Goal: Task Accomplishment & Management: Manage account settings

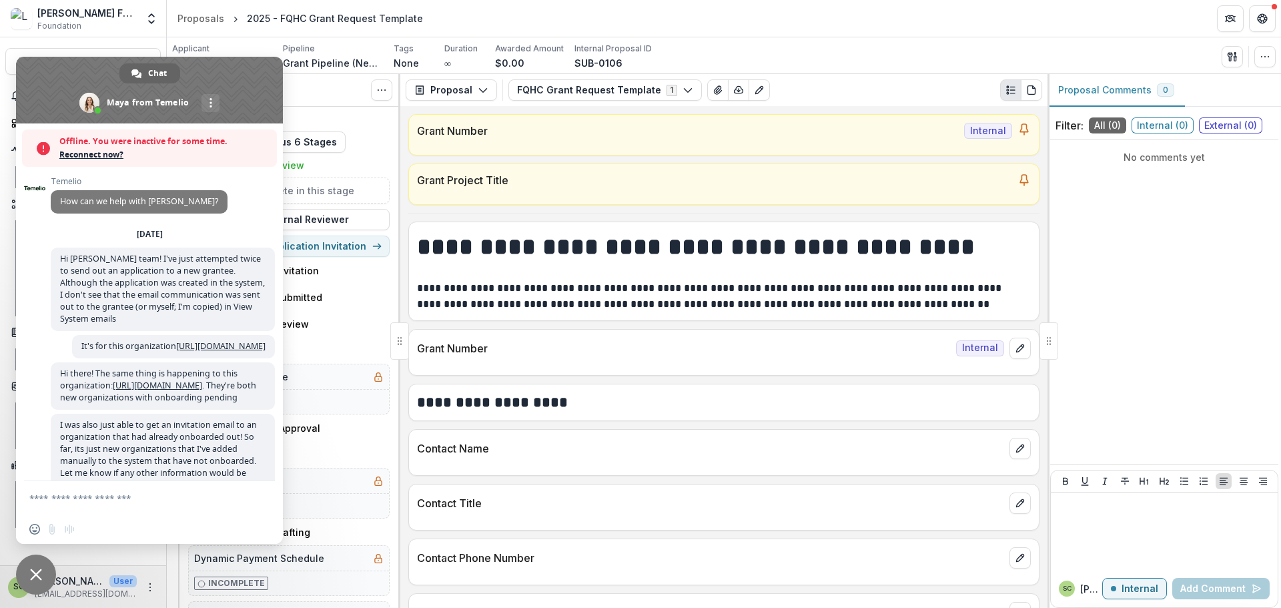
scroll to position [728, 0]
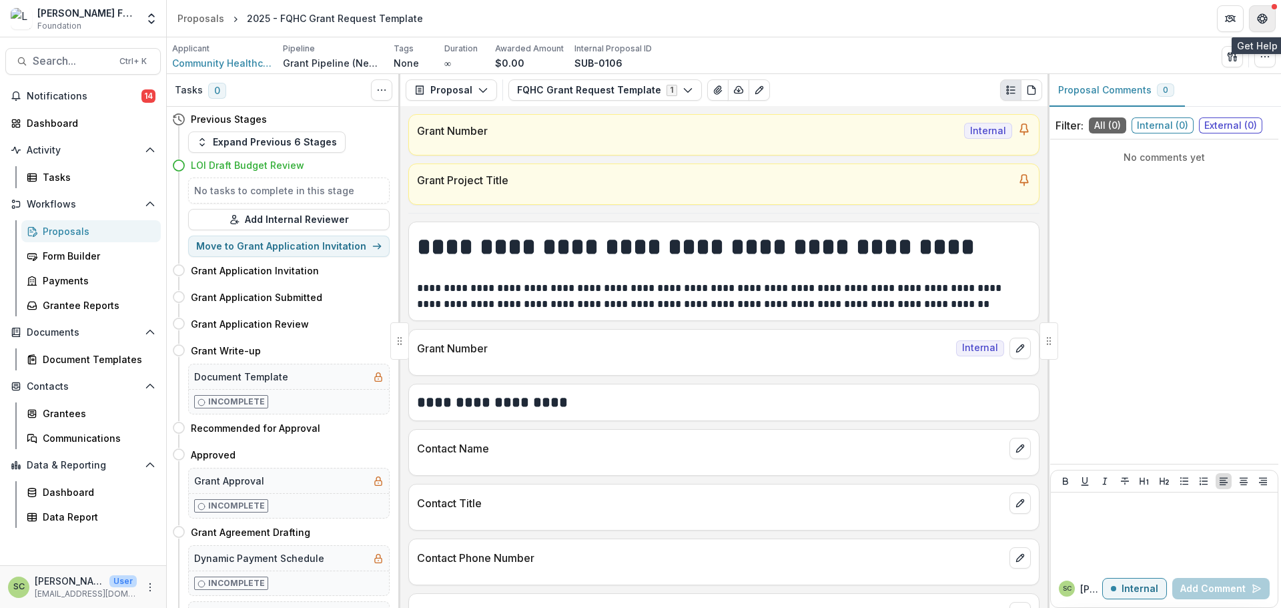
click at [1260, 15] on icon "Get Help" at bounding box center [1260, 15] width 3 height 3
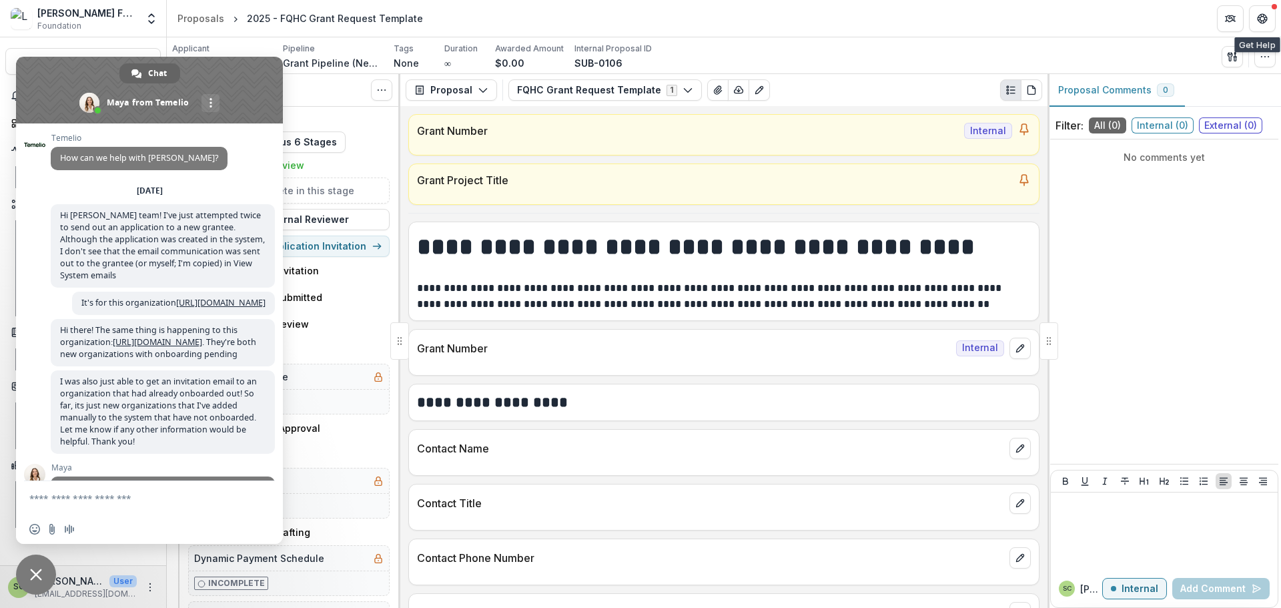
scroll to position [728, 0]
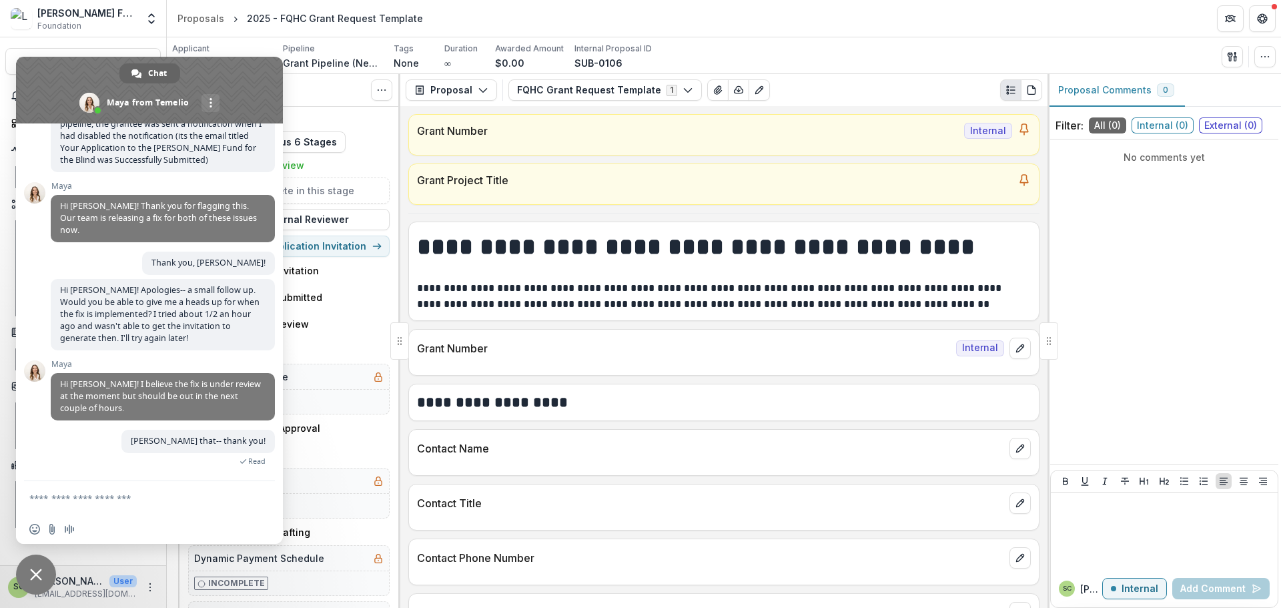
drag, startPoint x: 552, startPoint y: 322, endPoint x: 329, endPoint y: 160, distance: 275.2
click at [551, 321] on div "**********" at bounding box center [723, 357] width 647 height 502
click at [36, 586] on span "Close chat" at bounding box center [36, 575] width 40 height 40
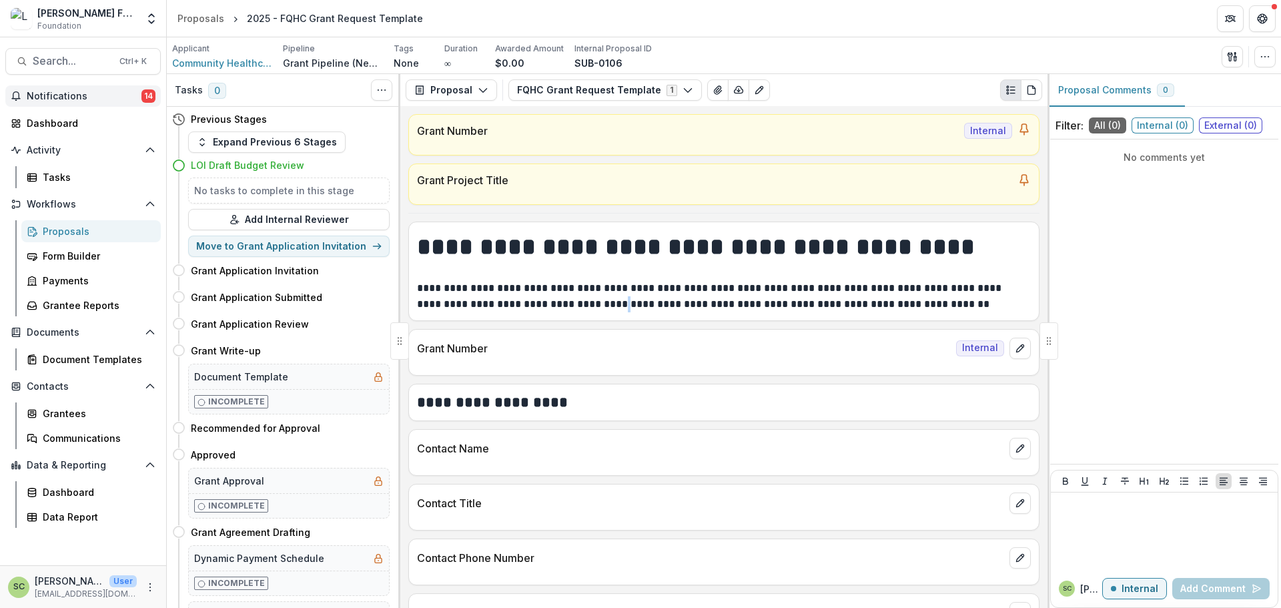
click at [84, 88] on button "Notifications 14" at bounding box center [82, 95] width 155 height 21
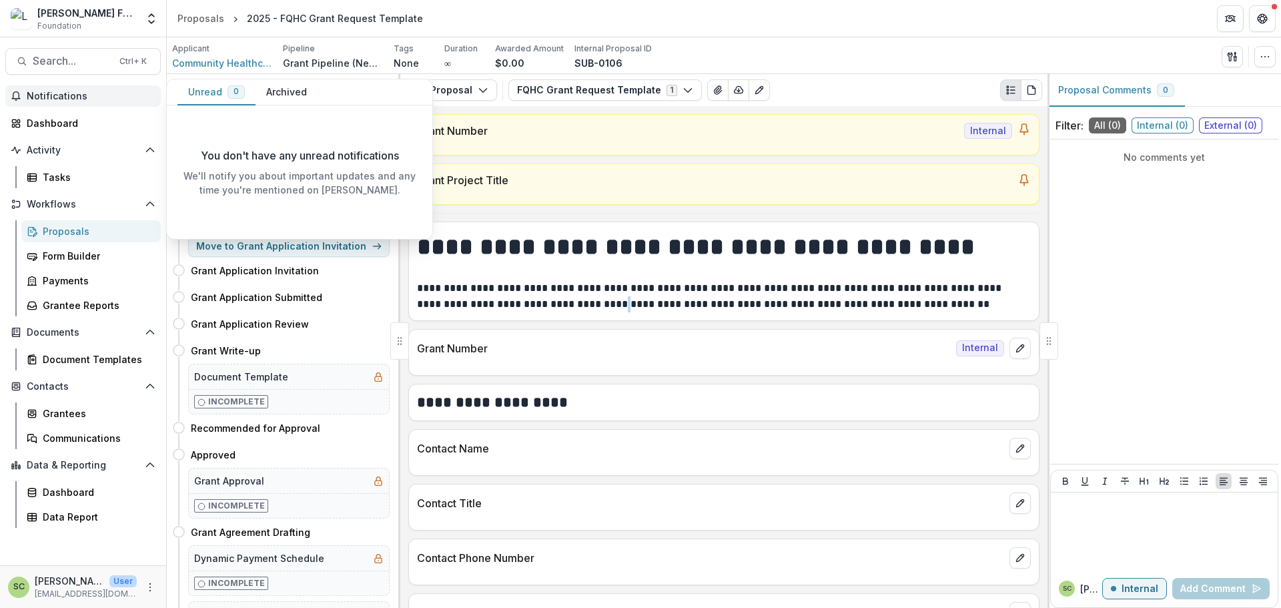
scroll to position [0, 0]
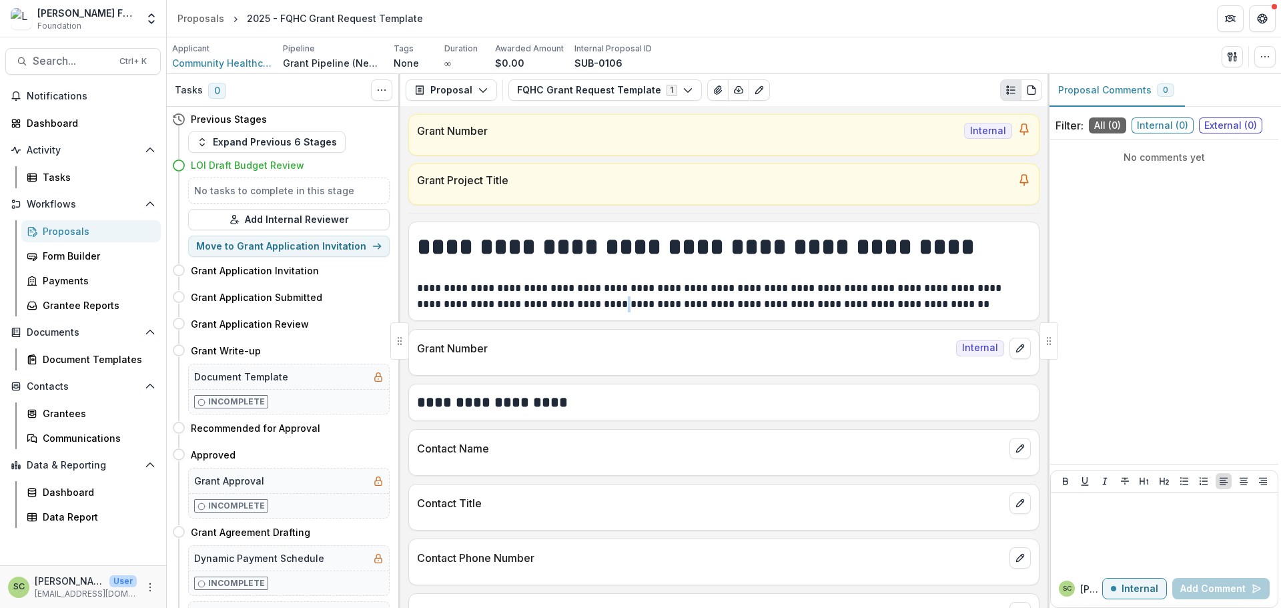
click at [660, 289] on p "**********" at bounding box center [722, 296] width 610 height 32
click at [661, 286] on p "**********" at bounding box center [722, 296] width 610 height 32
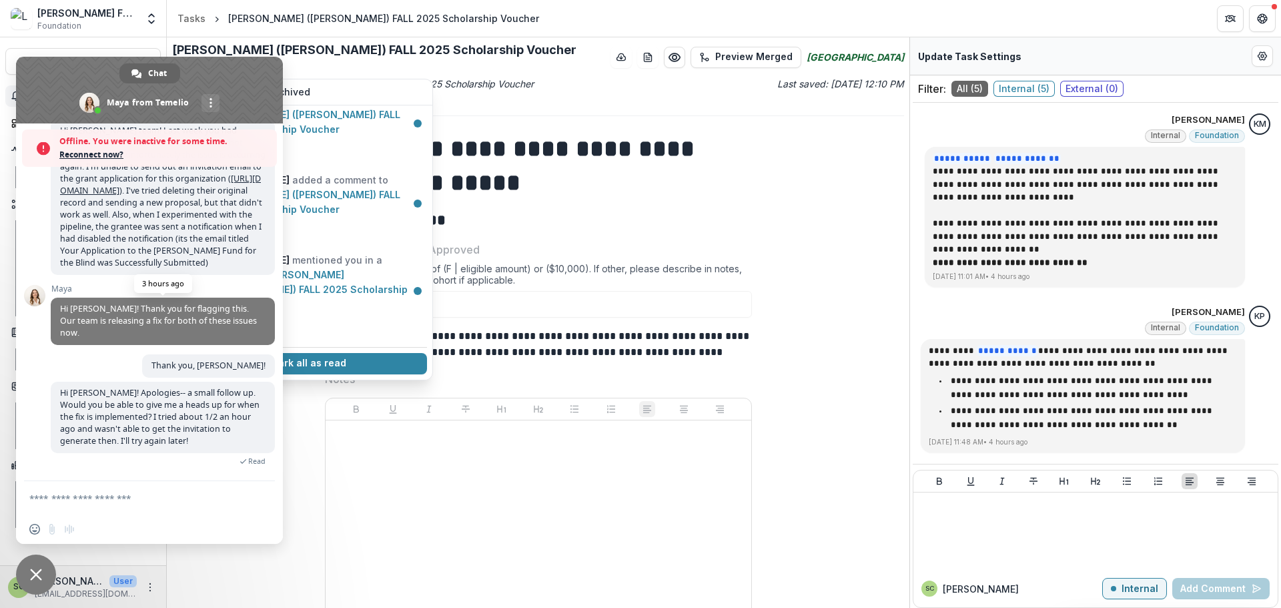
scroll to position [669, 0]
click at [128, 151] on span "Reconnect now?" at bounding box center [164, 154] width 211 height 13
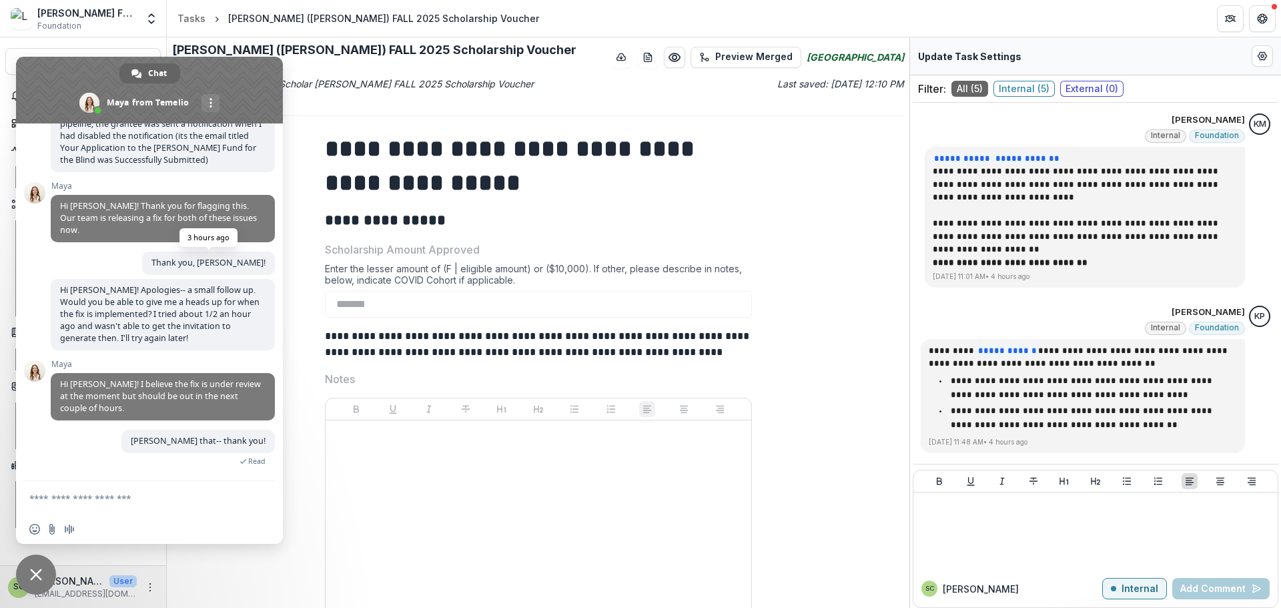
scroll to position [728, 0]
click at [561, 242] on label "Scholarship Amount Approved" at bounding box center [534, 250] width 419 height 16
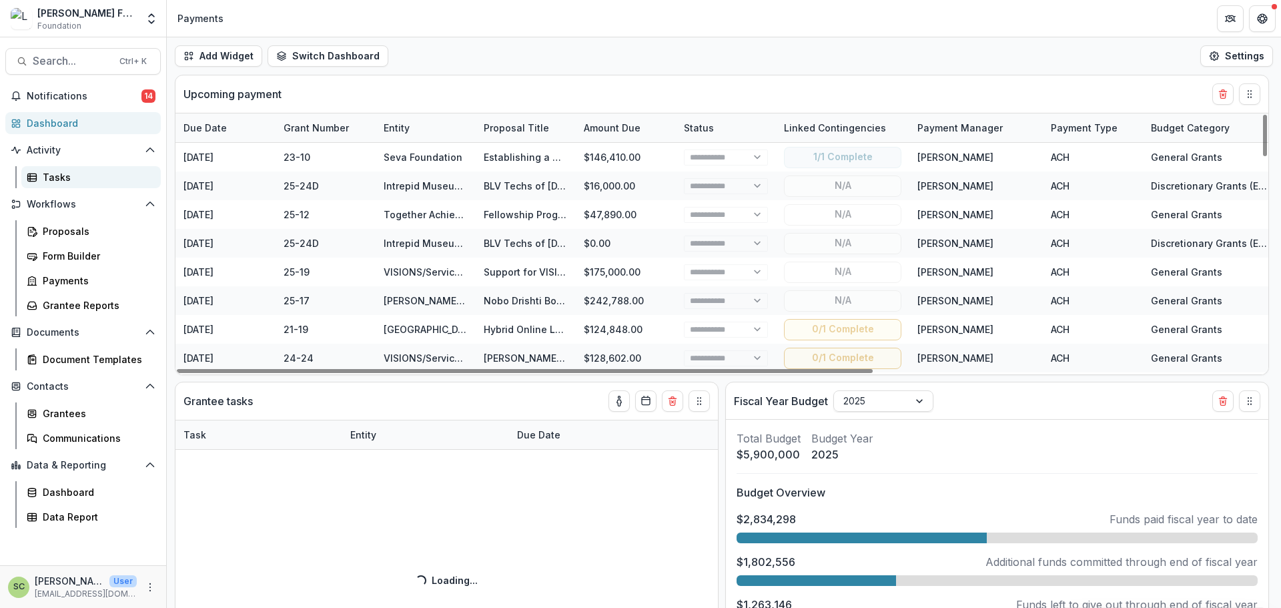
click at [31, 183] on link "Tasks" at bounding box center [90, 177] width 139 height 22
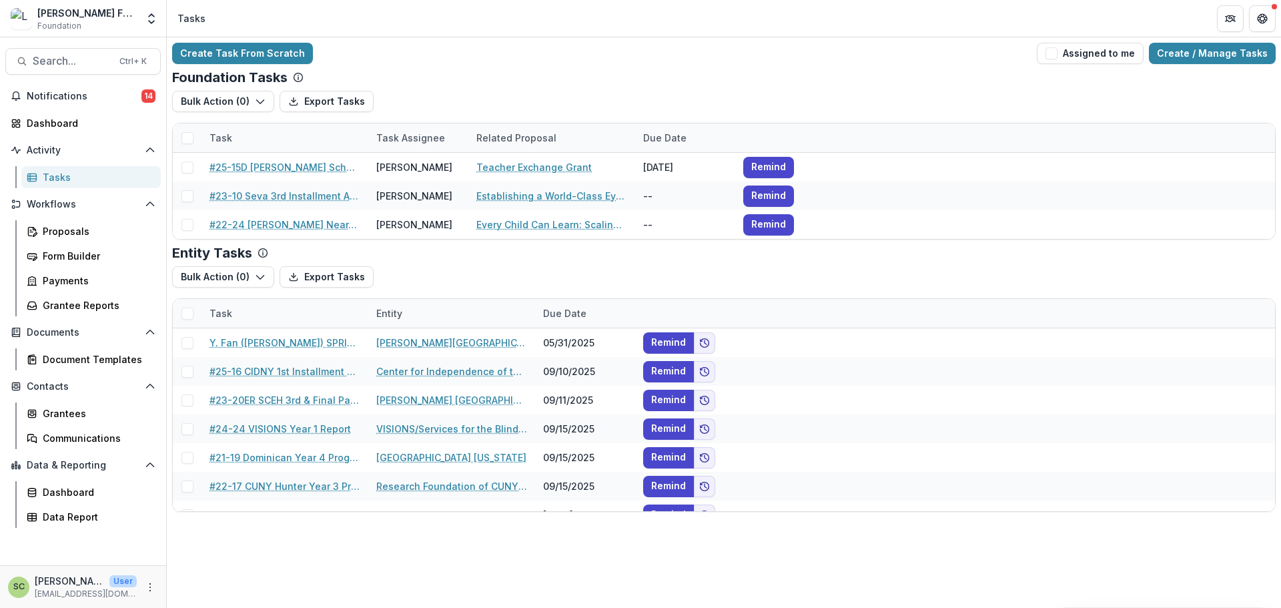
click at [435, 268] on div "Bulk Action ( 0 ) Export Tasks Bulk Cancel ( 0 )" at bounding box center [724, 276] width 1104 height 21
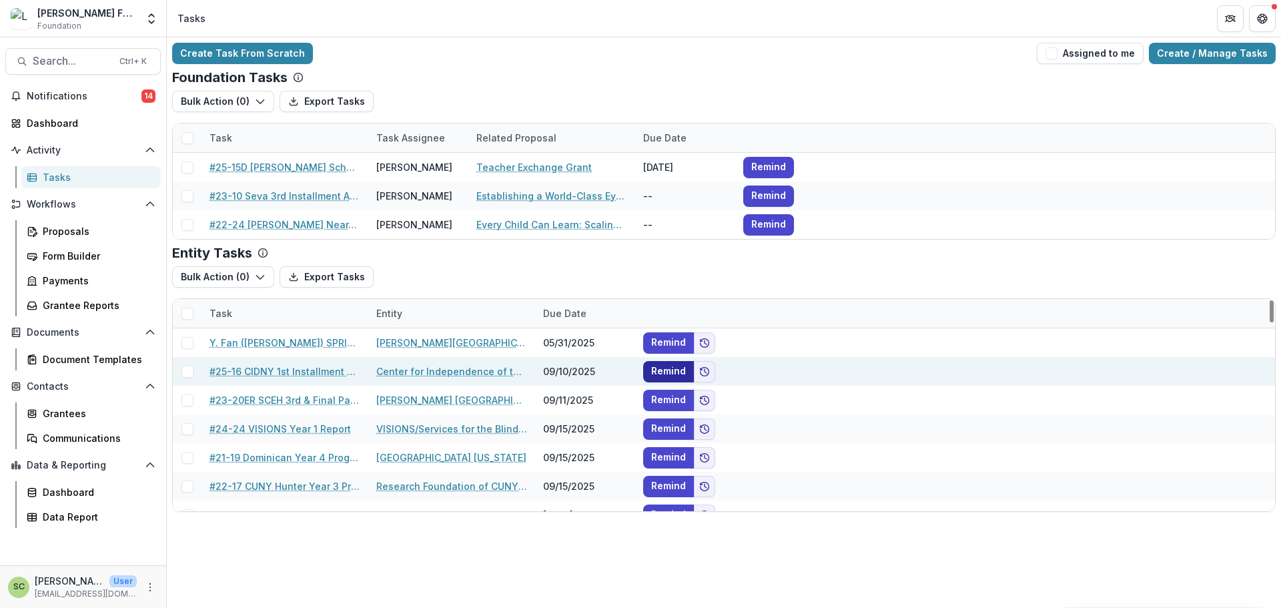
click at [678, 375] on button "Remind" at bounding box center [668, 371] width 51 height 21
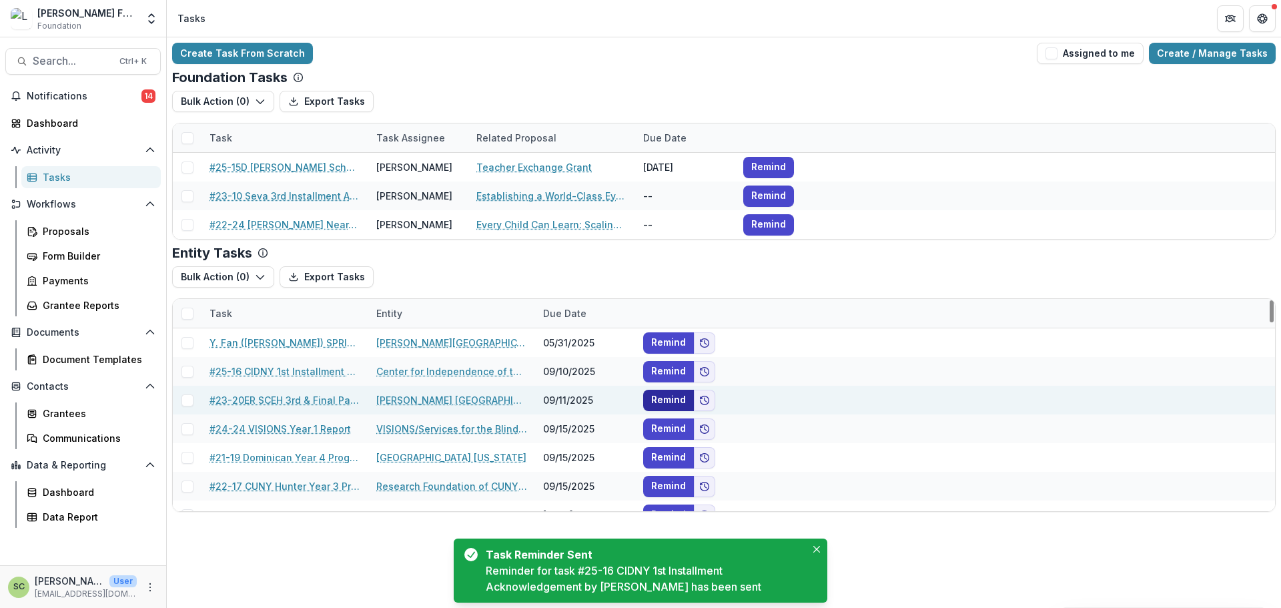
click at [678, 403] on button "Remind" at bounding box center [668, 400] width 51 height 21
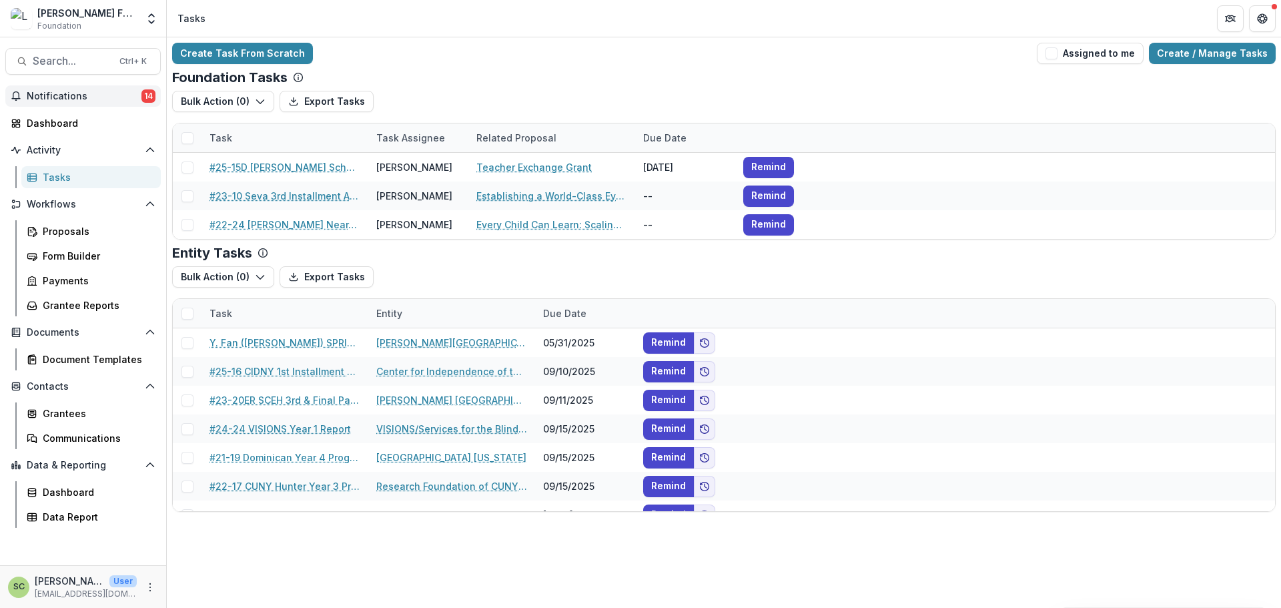
click at [117, 98] on span "Notifications" at bounding box center [84, 96] width 115 height 11
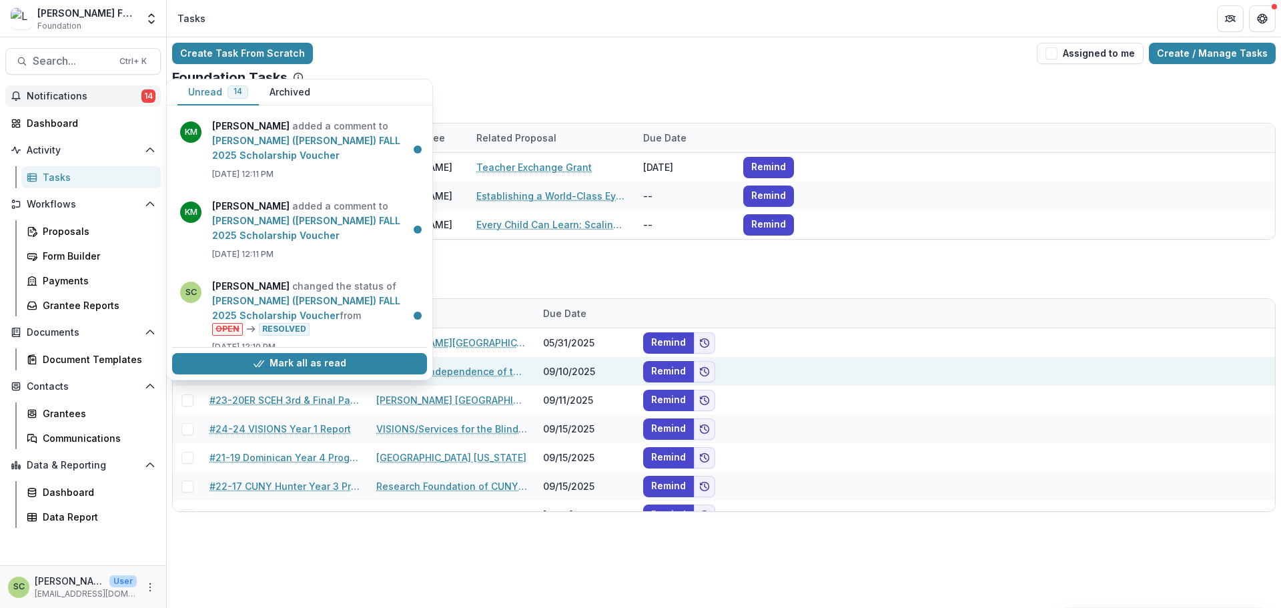
click at [355, 368] on button "Mark all as read" at bounding box center [299, 363] width 255 height 21
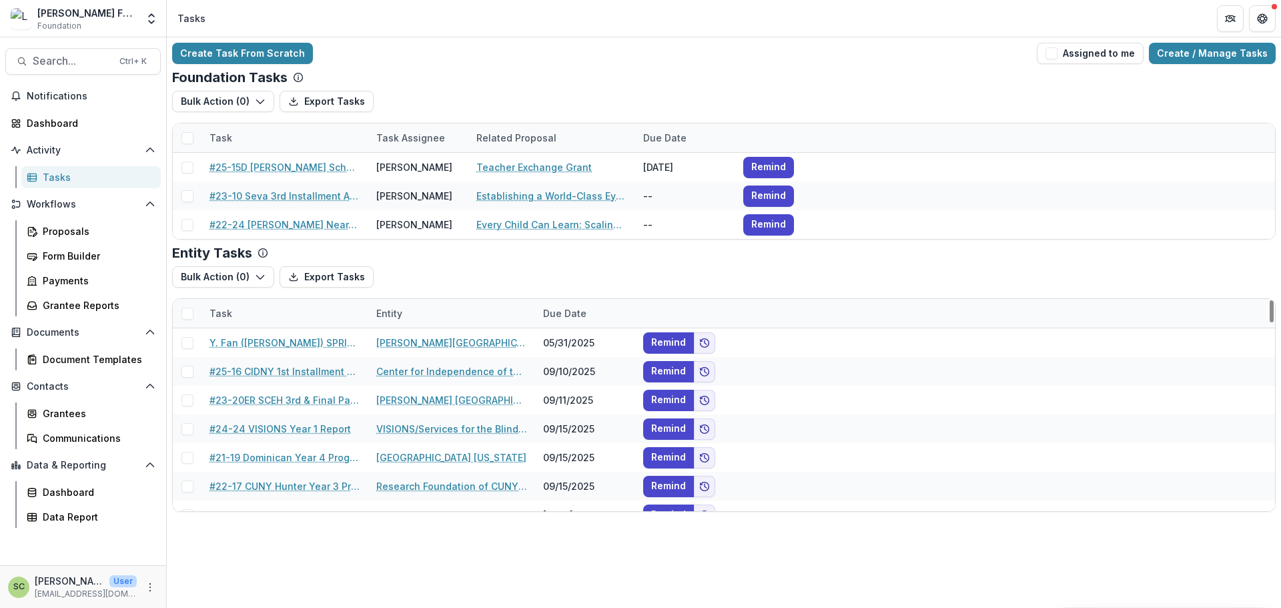
click at [482, 71] on div "Foundation Tasks" at bounding box center [724, 77] width 1104 height 16
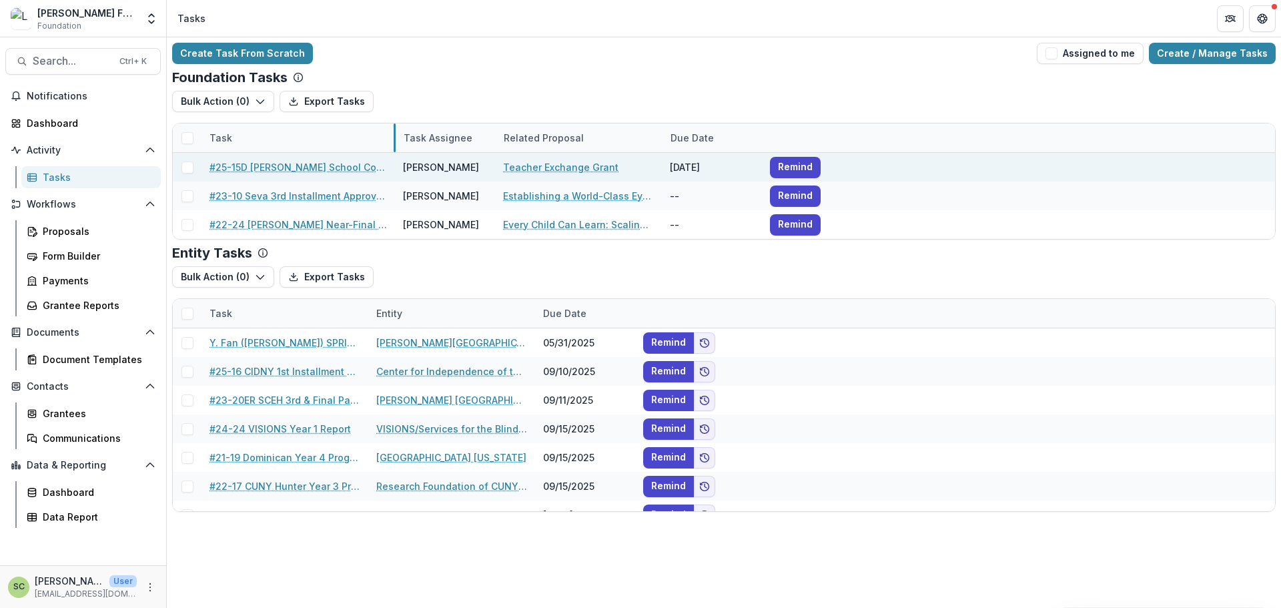
drag, startPoint x: 366, startPoint y: 141, endPoint x: 354, endPoint y: 161, distance: 24.3
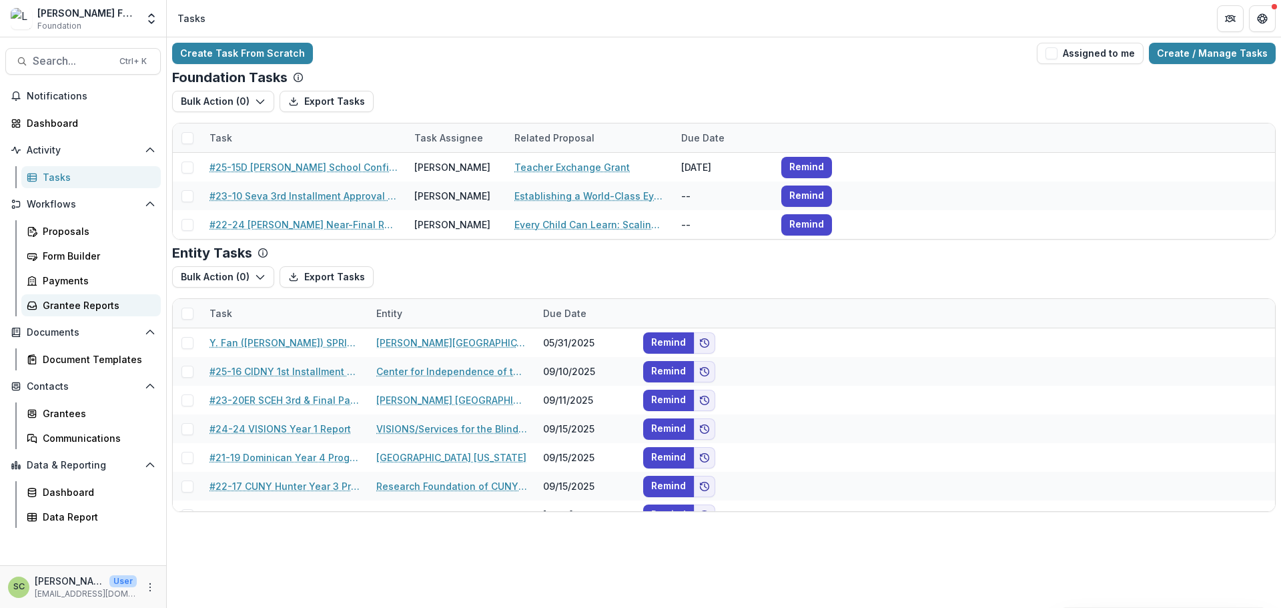
click at [80, 312] on link "Grantee Reports" at bounding box center [90, 305] width 139 height 22
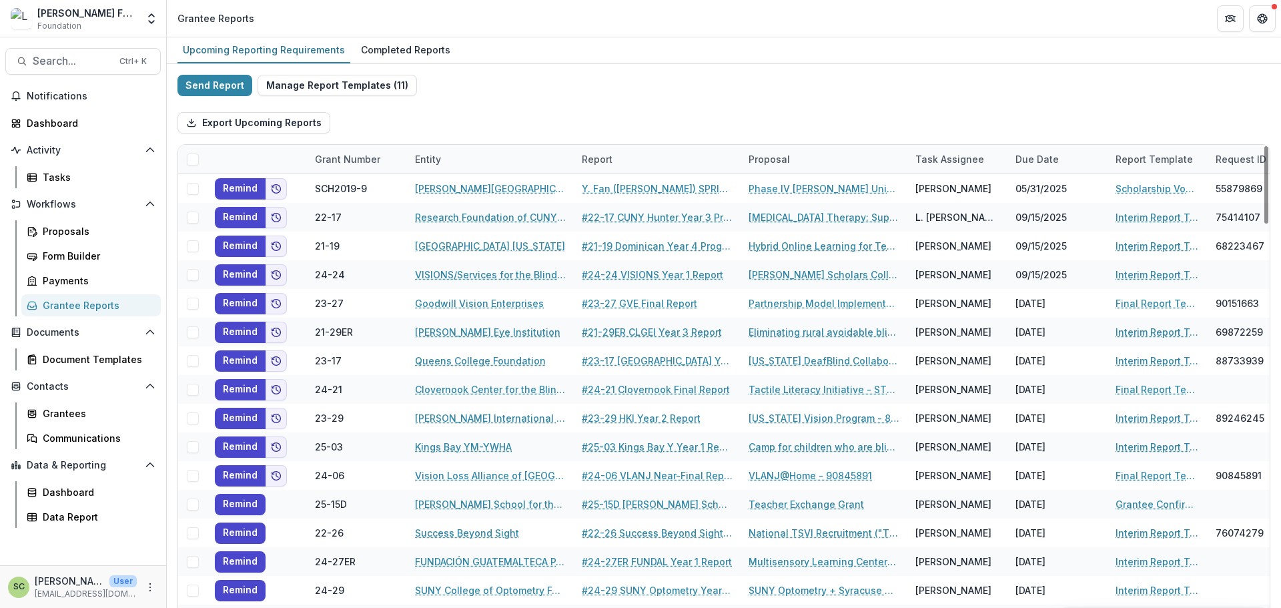
click at [67, 268] on div "Proposals Form Builder Payments Grantee Reports" at bounding box center [91, 268] width 150 height 96
click at [70, 279] on div "Payments" at bounding box center [96, 281] width 107 height 14
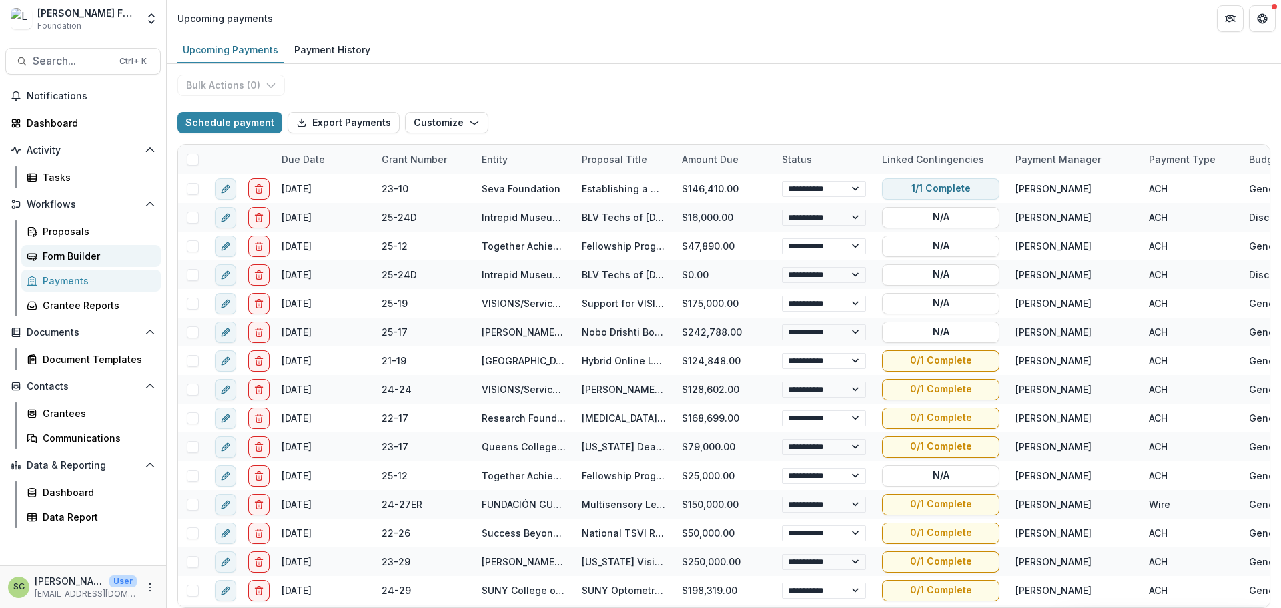
click at [103, 252] on div "Form Builder" at bounding box center [96, 256] width 107 height 14
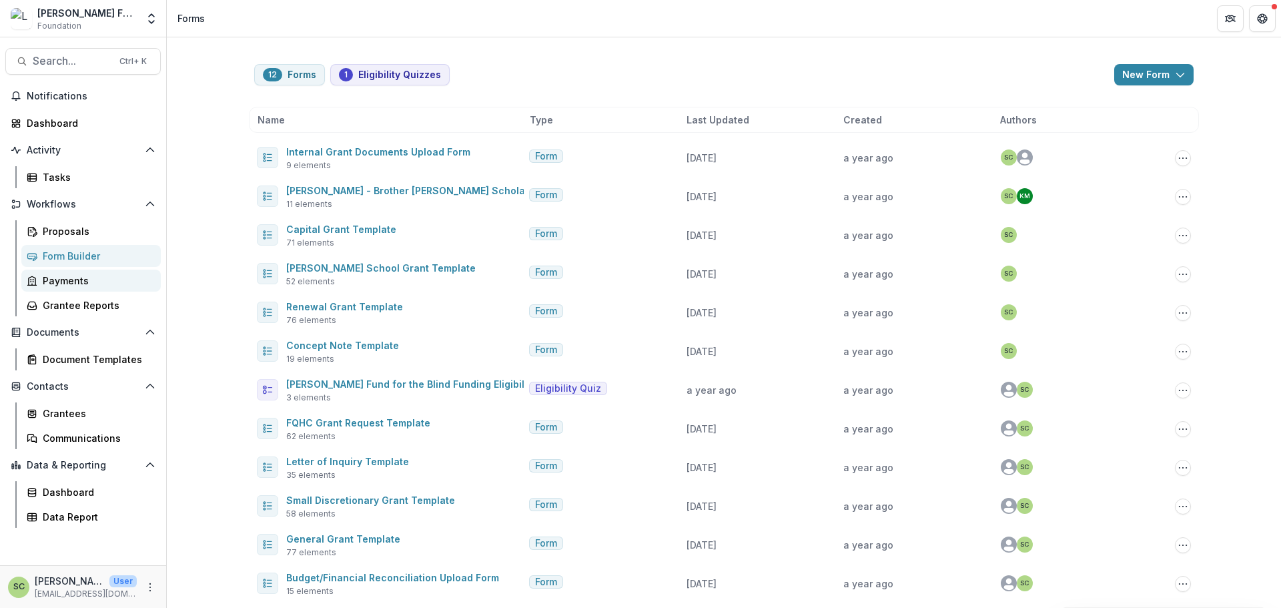
click at [109, 276] on div "Payments" at bounding box center [96, 281] width 107 height 14
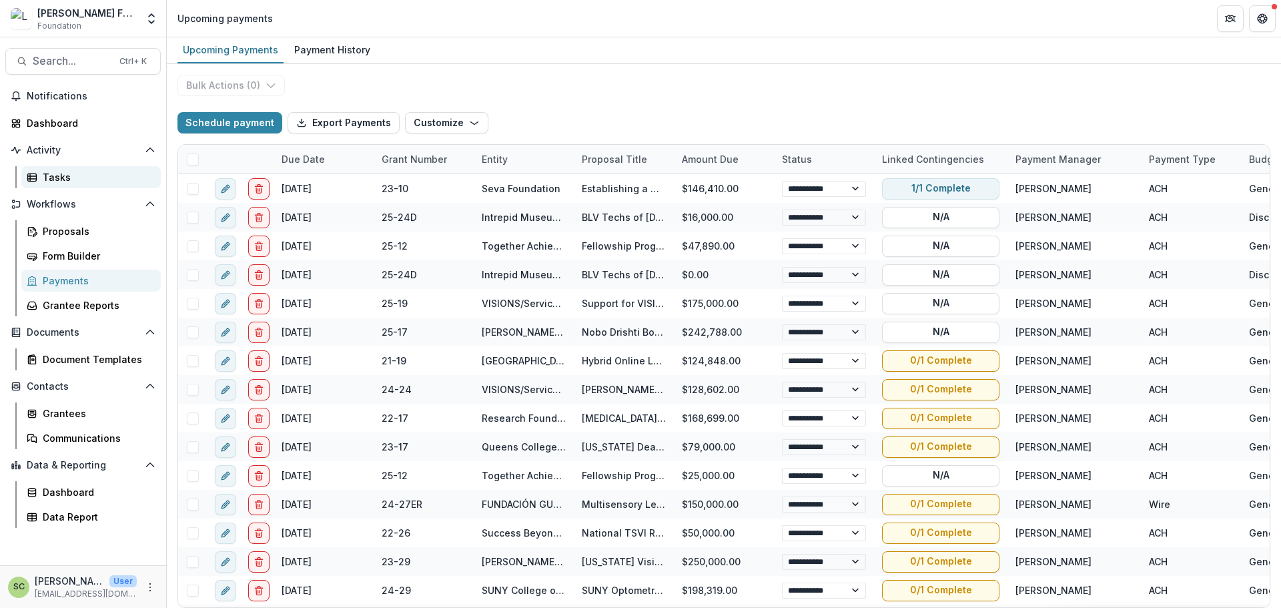
click at [57, 185] on link "Tasks" at bounding box center [90, 177] width 139 height 22
